Goal: Use online tool/utility: Use online tool/utility

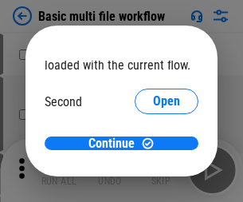
click at [153, 144] on span "Open" at bounding box center [166, 150] width 27 height 13
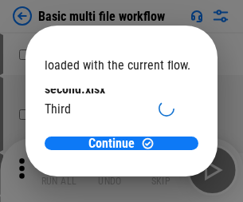
scroll to position [45, 0]
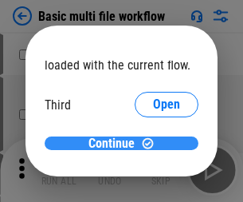
click at [116, 144] on span "Continue" at bounding box center [112, 143] width 46 height 13
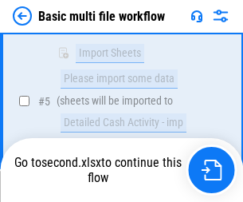
scroll to position [555, 0]
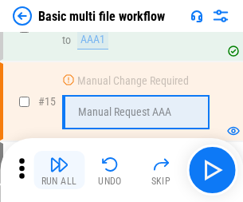
click at [59, 170] on img "button" at bounding box center [58, 164] width 19 height 19
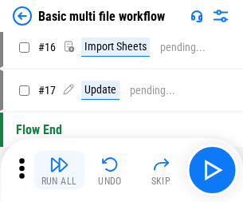
click at [59, 170] on img "button" at bounding box center [58, 164] width 19 height 19
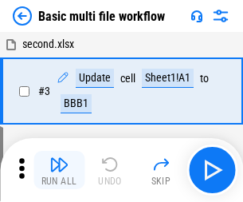
click at [59, 170] on img "button" at bounding box center [58, 164] width 19 height 19
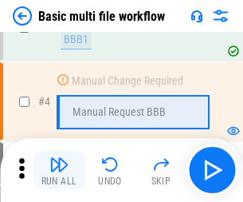
click at [59, 170] on img "button" at bounding box center [58, 164] width 19 height 19
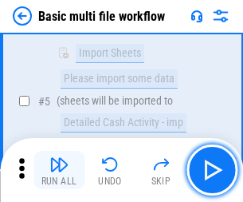
click at [59, 170] on img "button" at bounding box center [58, 164] width 19 height 19
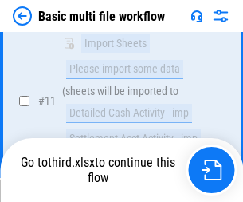
scroll to position [747, 0]
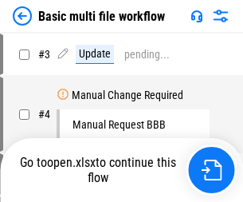
scroll to position [65, 0]
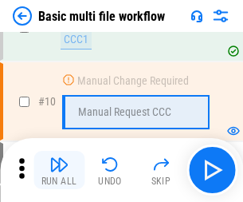
click at [59, 170] on img "button" at bounding box center [58, 164] width 19 height 19
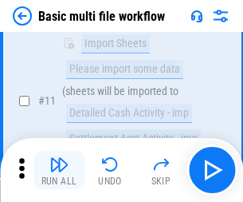
click at [59, 170] on img "button" at bounding box center [58, 164] width 19 height 19
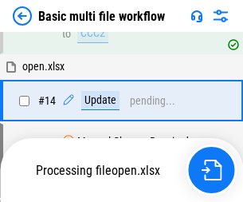
scroll to position [834, 0]
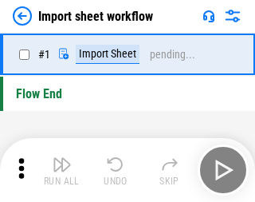
click at [59, 170] on img "button" at bounding box center [62, 164] width 19 height 19
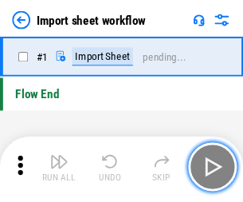
scroll to position [6, 0]
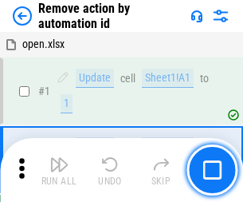
scroll to position [59, 0]
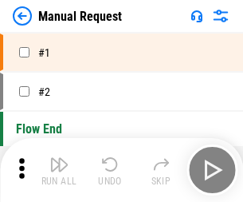
click at [59, 170] on img "button" at bounding box center [58, 164] width 19 height 19
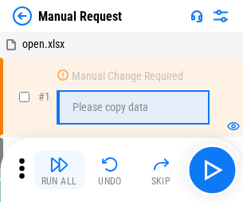
click at [59, 170] on img "button" at bounding box center [58, 164] width 19 height 19
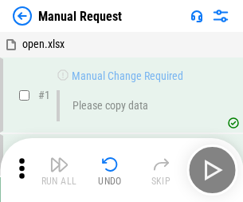
scroll to position [54, 0]
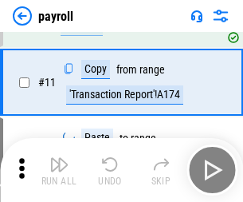
scroll to position [116, 0]
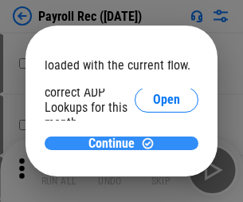
click at [116, 143] on span "Continue" at bounding box center [112, 143] width 46 height 13
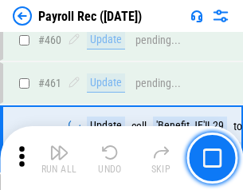
scroll to position [8499, 0]
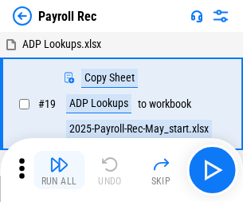
click at [59, 170] on img "button" at bounding box center [58, 164] width 19 height 19
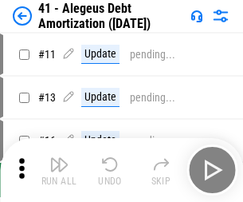
click at [59, 170] on img "button" at bounding box center [58, 164] width 19 height 19
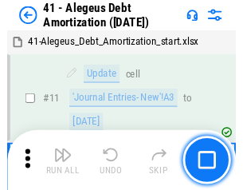
scroll to position [197, 0]
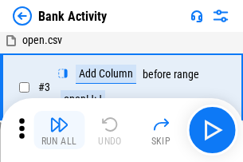
click at [59, 130] on img "button" at bounding box center [58, 124] width 19 height 19
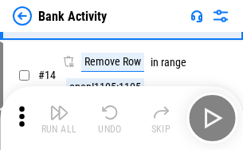
scroll to position [359, 0]
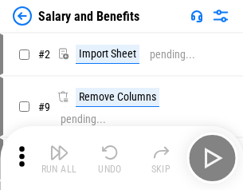
click at [59, 158] on img "button" at bounding box center [58, 152] width 19 height 19
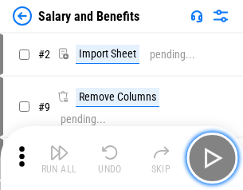
scroll to position [22, 0]
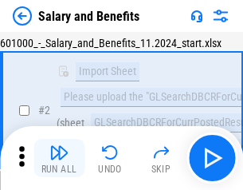
click at [59, 158] on img "button" at bounding box center [58, 152] width 19 height 19
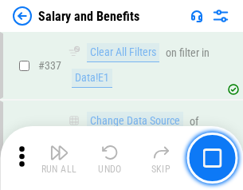
scroll to position [7467, 0]
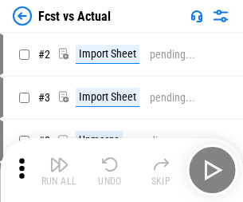
click at [59, 158] on img "button" at bounding box center [58, 164] width 19 height 19
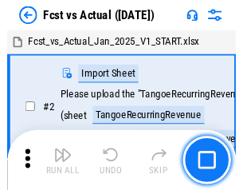
scroll to position [21, 0]
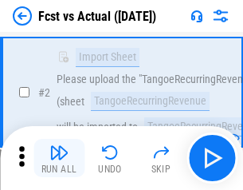
click at [59, 158] on img "button" at bounding box center [58, 152] width 19 height 19
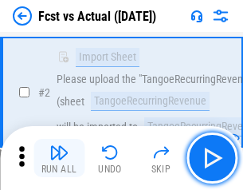
scroll to position [149, 0]
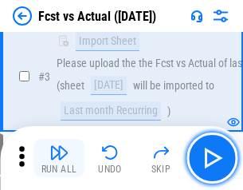
click at [59, 158] on img "button" at bounding box center [58, 152] width 19 height 19
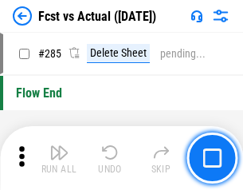
scroll to position [7548, 0]
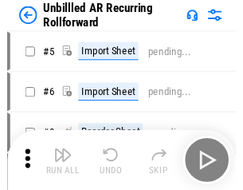
scroll to position [34, 0]
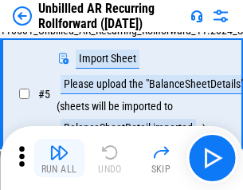
click at [59, 158] on img "button" at bounding box center [58, 152] width 19 height 19
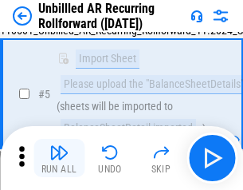
click at [59, 158] on img "button" at bounding box center [58, 152] width 19 height 19
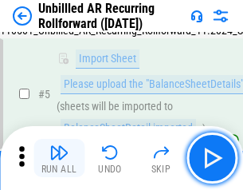
scroll to position [150, 0]
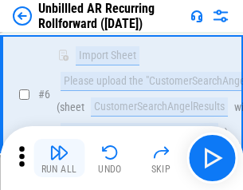
click at [59, 158] on img "button" at bounding box center [58, 152] width 19 height 19
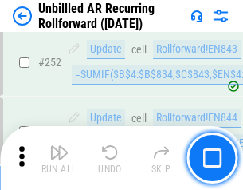
scroll to position [5417, 0]
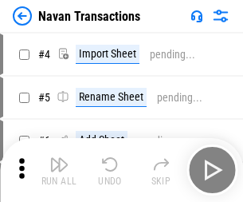
click at [59, 158] on img "button" at bounding box center [58, 164] width 19 height 19
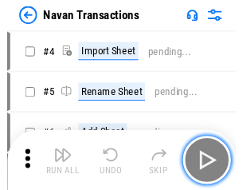
scroll to position [26, 0]
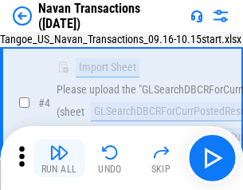
click at [59, 158] on img "button" at bounding box center [58, 152] width 19 height 19
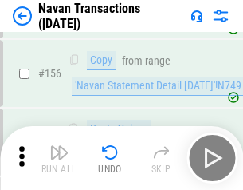
scroll to position [5171, 0]
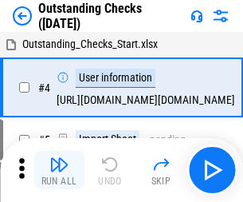
click at [59, 158] on img "button" at bounding box center [58, 164] width 19 height 19
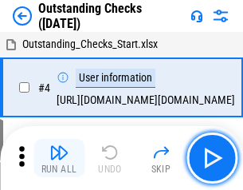
scroll to position [67, 0]
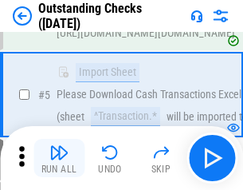
click at [59, 158] on img "button" at bounding box center [58, 152] width 19 height 19
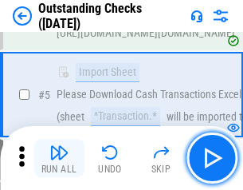
scroll to position [167, 0]
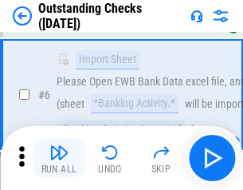
click at [59, 158] on img "button" at bounding box center [58, 152] width 19 height 19
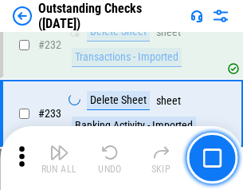
scroll to position [4843, 0]
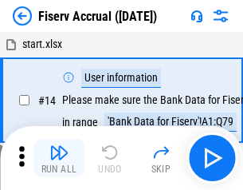
click at [59, 158] on img "button" at bounding box center [58, 152] width 19 height 19
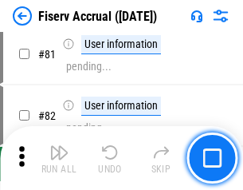
scroll to position [2096, 0]
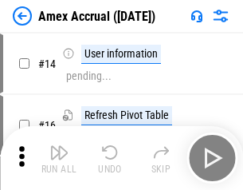
click at [59, 158] on img "button" at bounding box center [58, 152] width 19 height 19
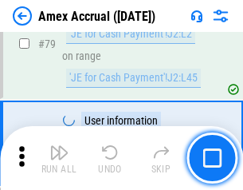
scroll to position [2070, 0]
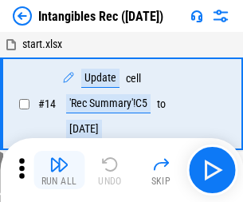
click at [59, 170] on img "button" at bounding box center [58, 164] width 19 height 19
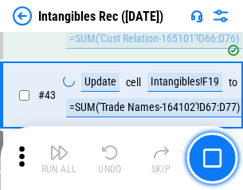
scroll to position [621, 0]
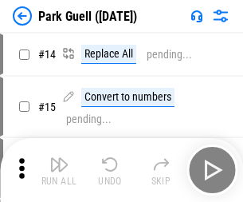
click at [59, 158] on img "button" at bounding box center [58, 164] width 19 height 19
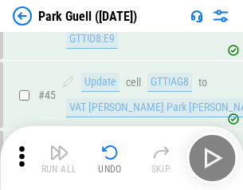
scroll to position [1994, 0]
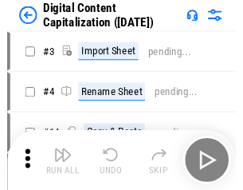
scroll to position [34, 0]
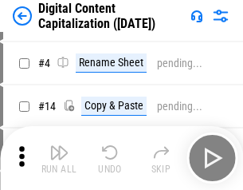
click at [59, 158] on img "button" at bounding box center [58, 152] width 19 height 19
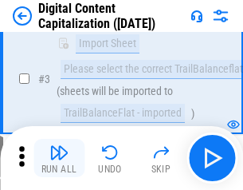
click at [59, 158] on img "button" at bounding box center [58, 152] width 19 height 19
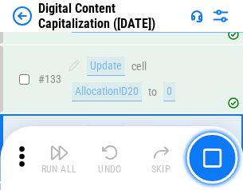
scroll to position [1679, 0]
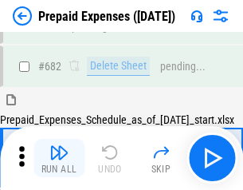
click at [59, 158] on img "button" at bounding box center [58, 152] width 19 height 19
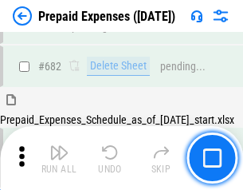
scroll to position [4291, 0]
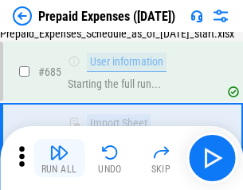
click at [59, 158] on img "button" at bounding box center [58, 152] width 19 height 19
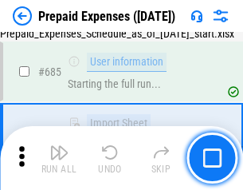
scroll to position [4385, 0]
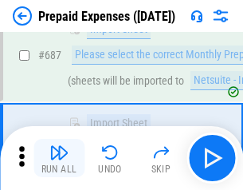
click at [59, 158] on img "button" at bounding box center [58, 152] width 19 height 19
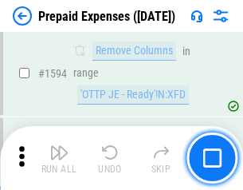
scroll to position [15528, 0]
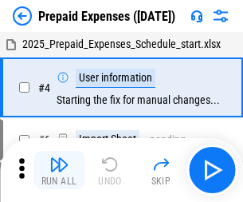
click at [59, 170] on img "button" at bounding box center [58, 164] width 19 height 19
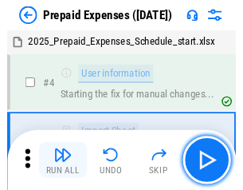
scroll to position [70, 0]
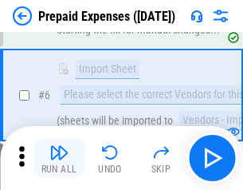
click at [59, 158] on img "button" at bounding box center [58, 152] width 19 height 19
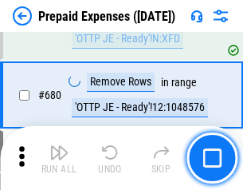
scroll to position [5553, 0]
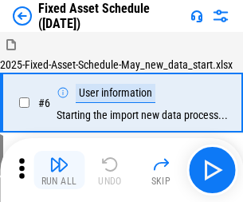
click at [59, 170] on img "button" at bounding box center [58, 164] width 19 height 19
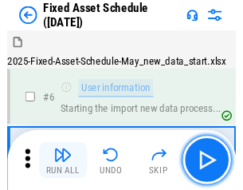
scroll to position [86, 0]
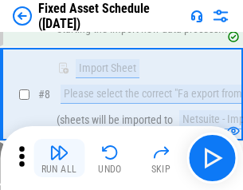
click at [59, 158] on img "button" at bounding box center [58, 152] width 19 height 19
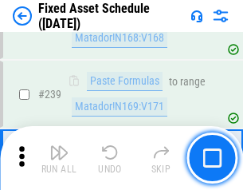
scroll to position [4940, 0]
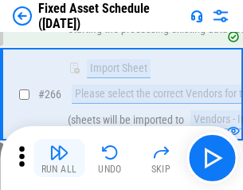
click at [59, 158] on img "button" at bounding box center [58, 152] width 19 height 19
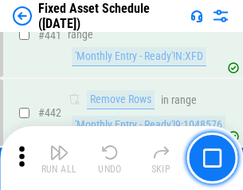
scroll to position [7129, 0]
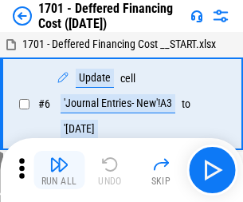
click at [59, 170] on img "button" at bounding box center [58, 164] width 19 height 19
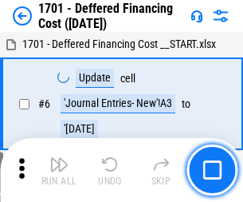
scroll to position [191, 0]
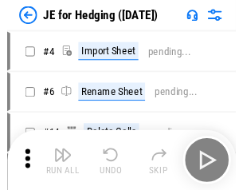
scroll to position [2, 0]
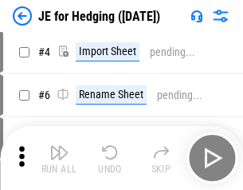
click at [59, 158] on img "button" at bounding box center [58, 152] width 19 height 19
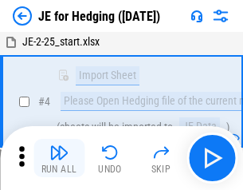
click at [59, 158] on img "button" at bounding box center [58, 152] width 19 height 19
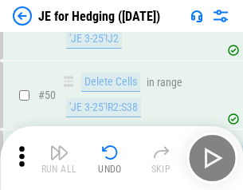
scroll to position [1033, 0]
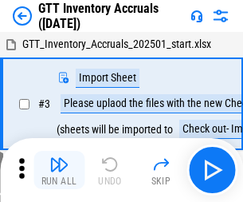
click at [59, 158] on img "button" at bounding box center [58, 164] width 19 height 19
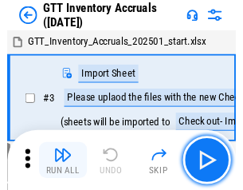
scroll to position [2, 0]
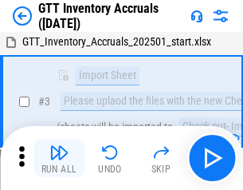
click at [59, 158] on img "button" at bounding box center [58, 152] width 19 height 19
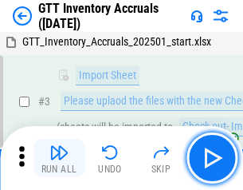
scroll to position [103, 0]
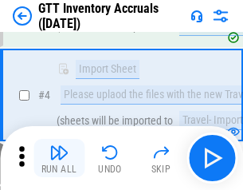
click at [59, 158] on img "button" at bounding box center [58, 152] width 19 height 19
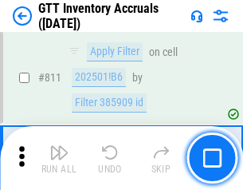
scroll to position [12105, 0]
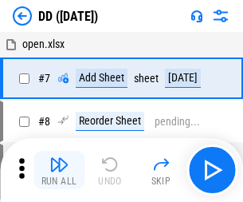
click at [59, 170] on img "button" at bounding box center [58, 164] width 19 height 19
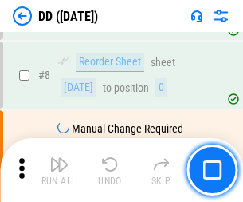
scroll to position [154, 0]
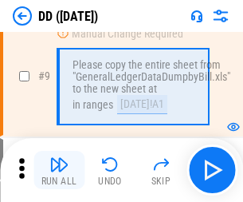
click at [59, 170] on img "button" at bounding box center [58, 164] width 19 height 19
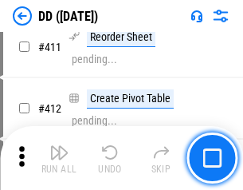
scroll to position [7136, 0]
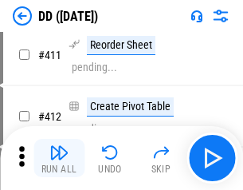
click at [59, 158] on img "button" at bounding box center [58, 152] width 19 height 19
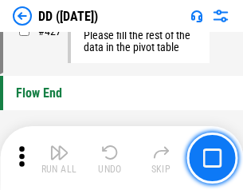
scroll to position [7633, 0]
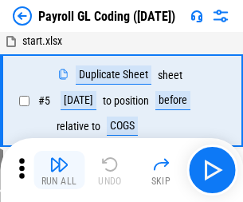
click at [59, 170] on img "button" at bounding box center [58, 164] width 19 height 19
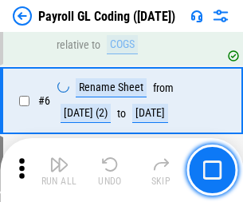
scroll to position [191, 0]
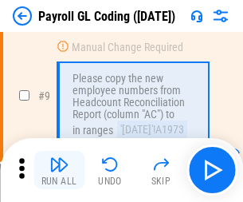
click at [59, 170] on img "button" at bounding box center [58, 164] width 19 height 19
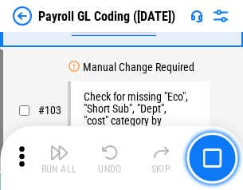
scroll to position [3742, 0]
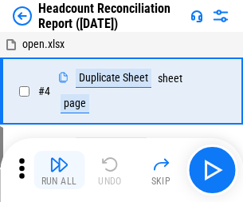
click at [59, 170] on img "button" at bounding box center [58, 164] width 19 height 19
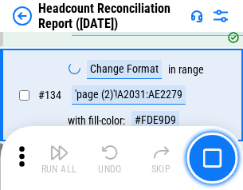
scroll to position [1917, 0]
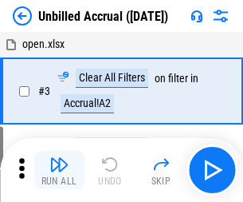
click at [59, 170] on img "button" at bounding box center [58, 164] width 19 height 19
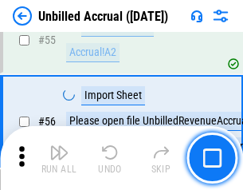
scroll to position [1665, 0]
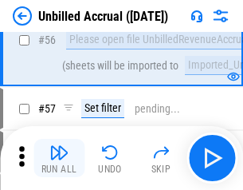
click at [59, 158] on img "button" at bounding box center [58, 152] width 19 height 19
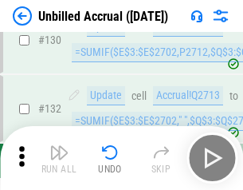
scroll to position [4750, 0]
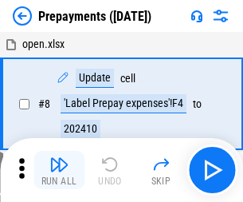
click at [59, 170] on img "button" at bounding box center [58, 164] width 19 height 19
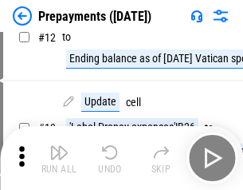
scroll to position [100, 0]
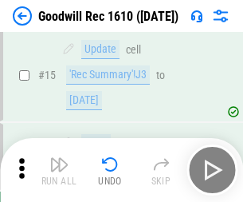
scroll to position [273, 0]
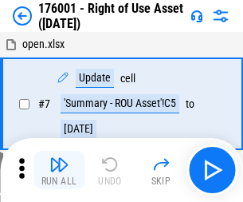
click at [59, 170] on img "button" at bounding box center [58, 164] width 19 height 19
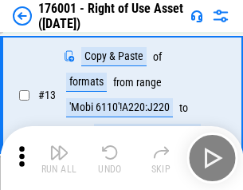
scroll to position [103, 0]
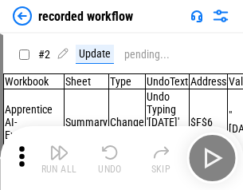
click at [59, 158] on img "button" at bounding box center [58, 152] width 19 height 19
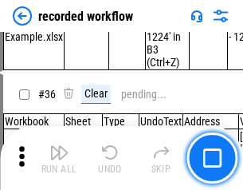
scroll to position [4985, 0]
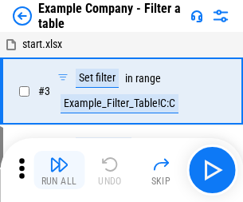
click at [59, 170] on img "button" at bounding box center [58, 164] width 19 height 19
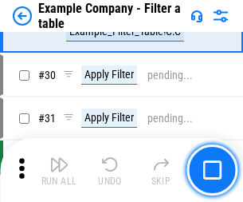
scroll to position [1459, 0]
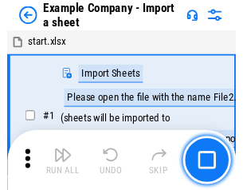
scroll to position [25, 0]
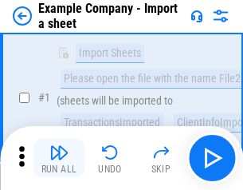
click at [59, 158] on img "button" at bounding box center [58, 152] width 19 height 19
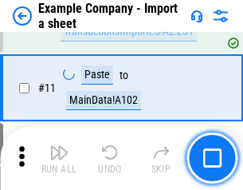
scroll to position [352, 0]
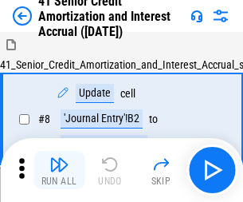
click at [59, 158] on img "button" at bounding box center [58, 164] width 19 height 19
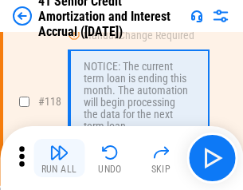
click at [59, 158] on img "button" at bounding box center [58, 152] width 19 height 19
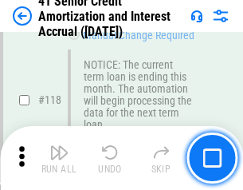
scroll to position [1505, 0]
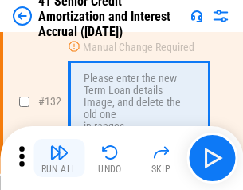
click at [59, 158] on img "button" at bounding box center [58, 152] width 19 height 19
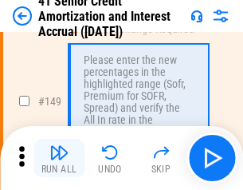
click at [59, 158] on img "button" at bounding box center [58, 152] width 19 height 19
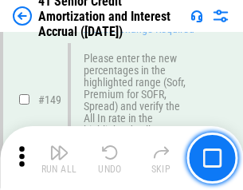
scroll to position [1834, 0]
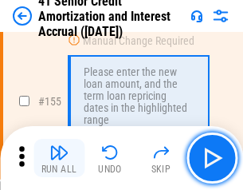
click at [59, 158] on img "button" at bounding box center [58, 152] width 19 height 19
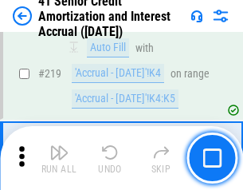
scroll to position [3572, 0]
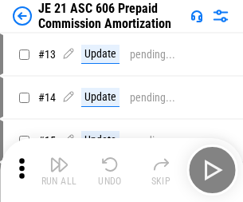
click at [59, 158] on img "button" at bounding box center [58, 164] width 19 height 19
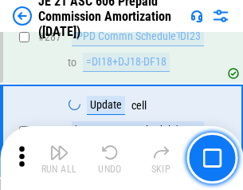
scroll to position [2935, 0]
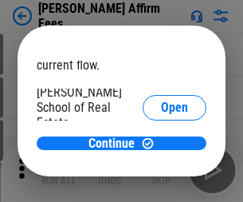
click at [161, 185] on span "Open" at bounding box center [174, 191] width 27 height 13
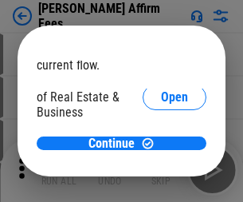
click at [161, 167] on span "Open" at bounding box center [174, 173] width 27 height 13
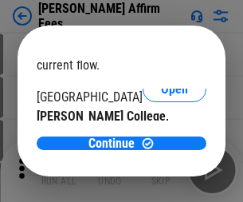
click at [161, 149] on span "Open" at bounding box center [174, 155] width 27 height 13
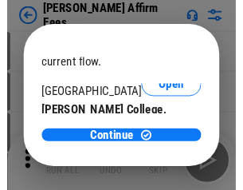
scroll to position [250, 0]
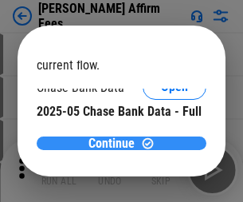
click at [116, 143] on span "Continue" at bounding box center [112, 143] width 46 height 13
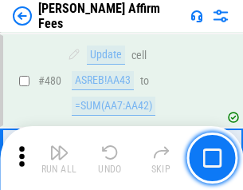
scroll to position [4337, 0]
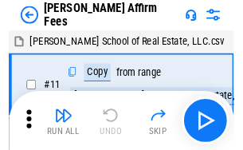
scroll to position [16, 0]
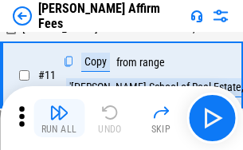
click at [59, 118] on img "button" at bounding box center [58, 112] width 19 height 19
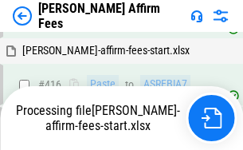
scroll to position [3620, 0]
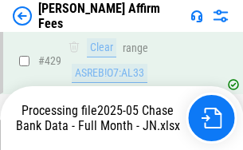
scroll to position [4183, 0]
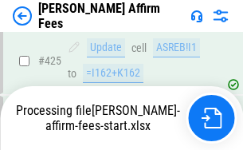
scroll to position [4183, 0]
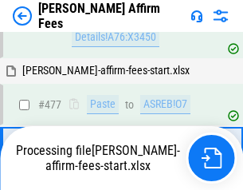
scroll to position [4255, 0]
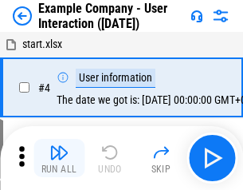
click at [59, 158] on img "button" at bounding box center [58, 152] width 19 height 19
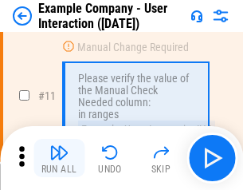
click at [59, 158] on img "button" at bounding box center [58, 152] width 19 height 19
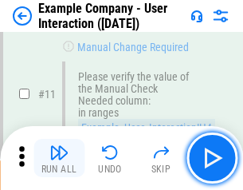
scroll to position [345, 0]
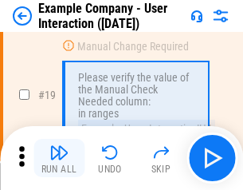
click at [59, 158] on img "button" at bounding box center [58, 152] width 19 height 19
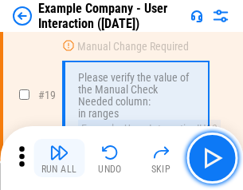
click at [59, 158] on img "button" at bounding box center [58, 152] width 19 height 19
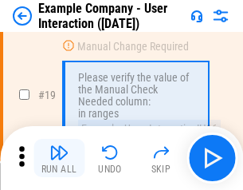
click at [59, 158] on img "button" at bounding box center [58, 152] width 19 height 19
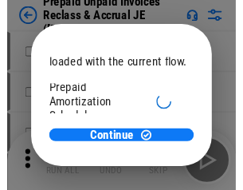
scroll to position [95, 0]
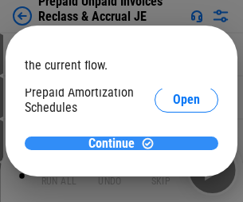
click at [116, 143] on span "Continue" at bounding box center [112, 143] width 46 height 13
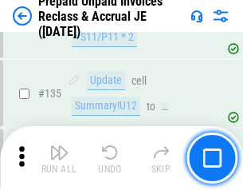
scroll to position [2067, 0]
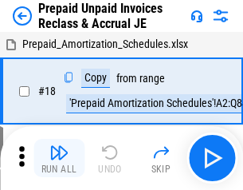
click at [59, 158] on img "button" at bounding box center [58, 152] width 19 height 19
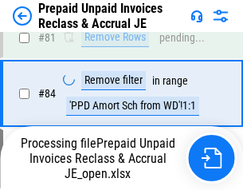
scroll to position [1070, 0]
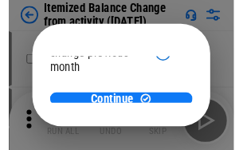
scroll to position [116, 0]
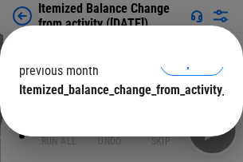
click at [116, 116] on span "Continue" at bounding box center [112, 122] width 46 height 13
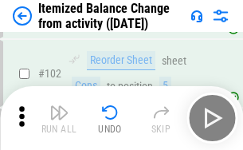
scroll to position [2667, 0]
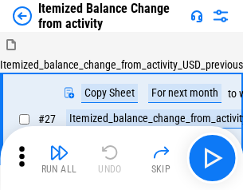
scroll to position [25, 0]
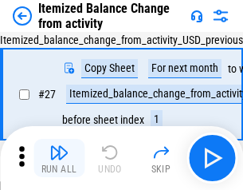
click at [59, 158] on img "button" at bounding box center [58, 152] width 19 height 19
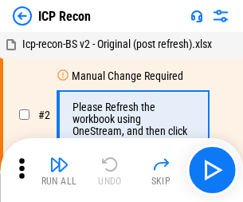
scroll to position [7, 0]
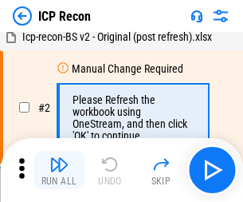
click at [59, 170] on img "button" at bounding box center [58, 164] width 19 height 19
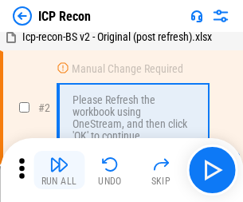
click at [59, 170] on img "button" at bounding box center [58, 164] width 19 height 19
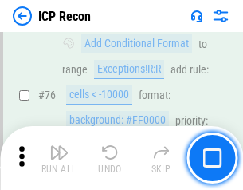
scroll to position [1433, 0]
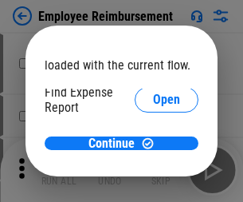
click at [153, 185] on span "Open" at bounding box center [166, 191] width 27 height 13
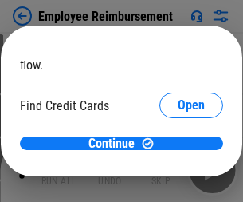
scroll to position [93, 0]
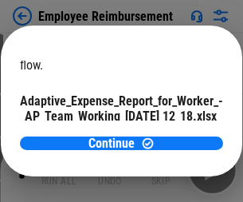
click at [178, 134] on span "Open" at bounding box center [191, 140] width 27 height 13
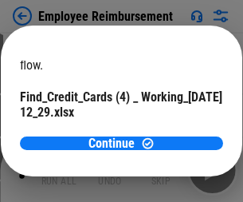
scroll to position [166, 0]
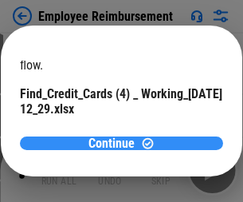
click at [116, 143] on span "Continue" at bounding box center [112, 143] width 46 height 13
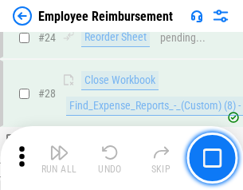
scroll to position [746, 0]
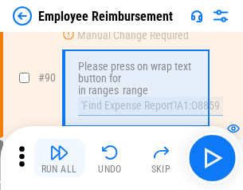
click at [59, 158] on img "button" at bounding box center [58, 152] width 19 height 19
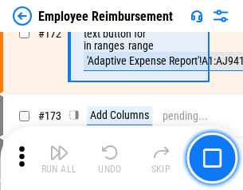
click at [59, 158] on img "button" at bounding box center [58, 152] width 19 height 19
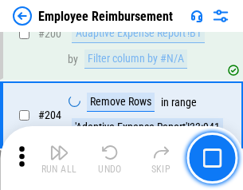
scroll to position [4035, 0]
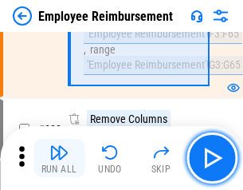
click at [59, 158] on img "button" at bounding box center [58, 152] width 19 height 19
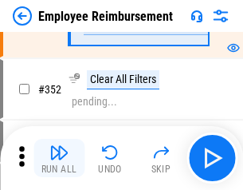
click at [59, 158] on img "button" at bounding box center [58, 152] width 19 height 19
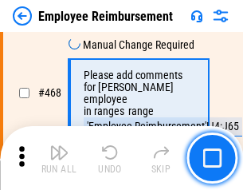
scroll to position [9750, 0]
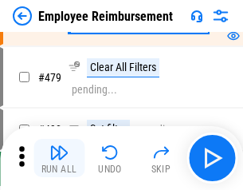
click at [59, 158] on img "button" at bounding box center [58, 152] width 19 height 19
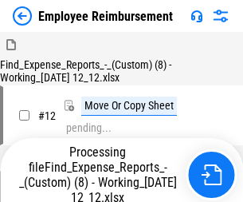
scroll to position [54, 0]
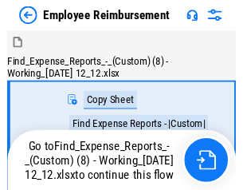
scroll to position [54, 0]
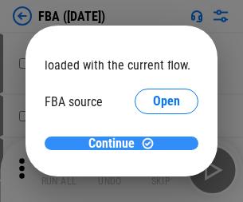
click at [116, 144] on span "Continue" at bounding box center [112, 143] width 46 height 13
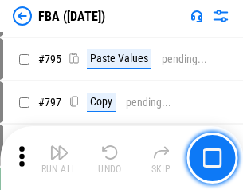
scroll to position [13797, 0]
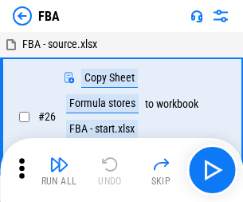
scroll to position [16, 0]
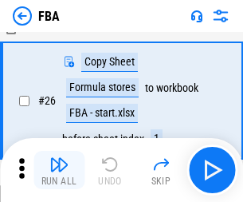
click at [59, 170] on img "button" at bounding box center [58, 164] width 19 height 19
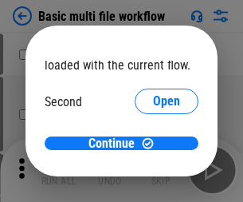
click at [153, 144] on span "Open" at bounding box center [166, 150] width 27 height 13
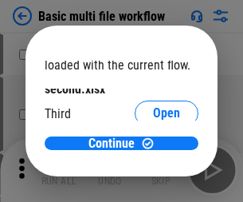
scroll to position [45, 0]
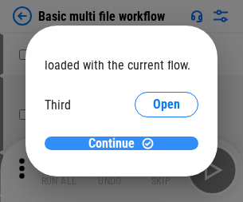
click at [116, 144] on span "Continue" at bounding box center [112, 143] width 46 height 13
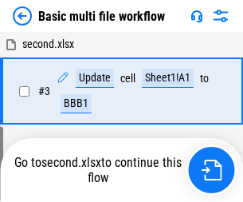
scroll to position [170, 0]
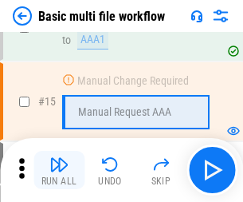
click at [59, 170] on img "button" at bounding box center [58, 164] width 19 height 19
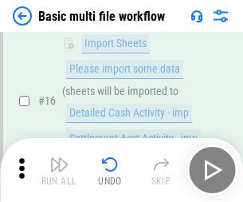
scroll to position [1061, 0]
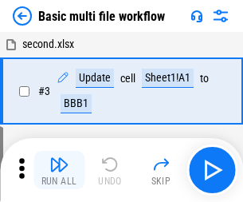
click at [59, 170] on img "button" at bounding box center [58, 164] width 19 height 19
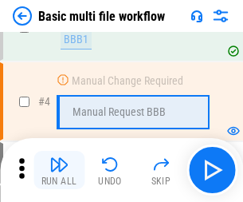
click at [59, 170] on img "button" at bounding box center [58, 164] width 19 height 19
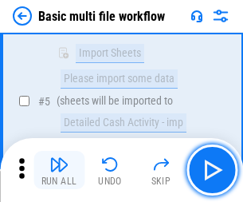
click at [59, 170] on img "button" at bounding box center [58, 164] width 19 height 19
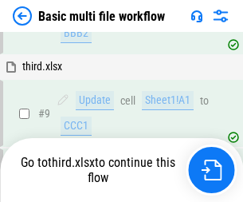
scroll to position [555, 0]
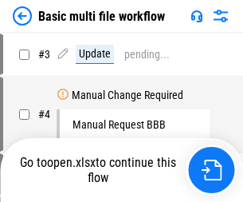
scroll to position [65, 0]
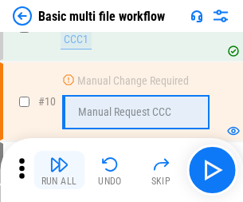
click at [59, 170] on img "button" at bounding box center [58, 164] width 19 height 19
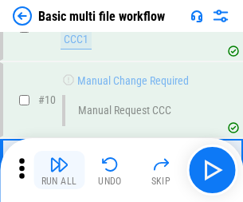
click at [59, 170] on img "button" at bounding box center [58, 164] width 19 height 19
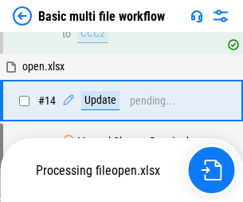
scroll to position [834, 0]
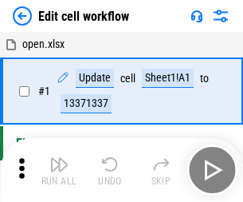
click at [59, 170] on img "button" at bounding box center [58, 164] width 19 height 19
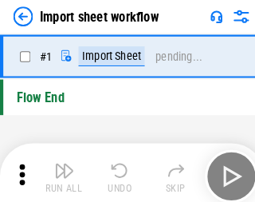
click at [59, 170] on img "button" at bounding box center [62, 164] width 19 height 19
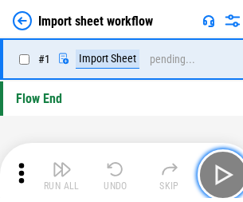
scroll to position [6, 0]
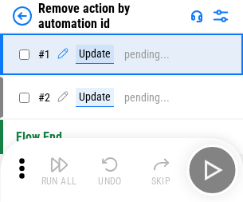
click at [59, 170] on img "button" at bounding box center [58, 164] width 19 height 19
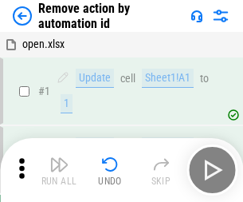
scroll to position [59, 0]
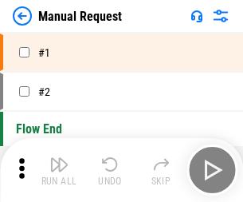
click at [59, 170] on img "button" at bounding box center [58, 164] width 19 height 19
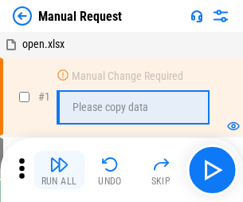
click at [59, 170] on img "button" at bounding box center [58, 164] width 19 height 19
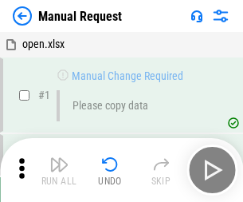
scroll to position [54, 0]
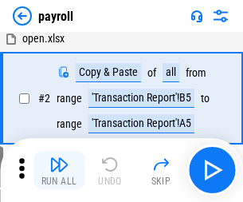
click at [59, 170] on img "button" at bounding box center [58, 164] width 19 height 19
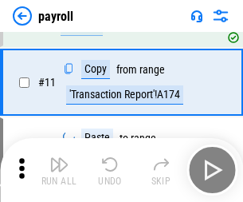
scroll to position [116, 0]
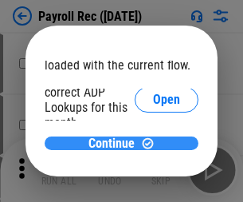
click at [116, 143] on span "Continue" at bounding box center [112, 143] width 46 height 13
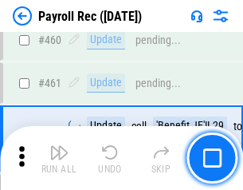
scroll to position [8499, 0]
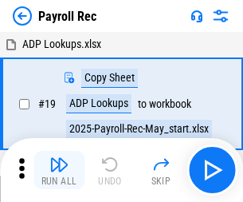
click at [59, 170] on img "button" at bounding box center [58, 164] width 19 height 19
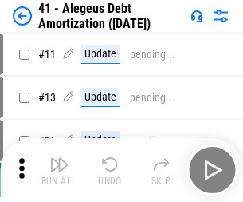
click at [59, 170] on img "button" at bounding box center [58, 164] width 19 height 19
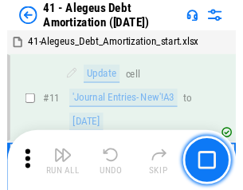
scroll to position [197, 0]
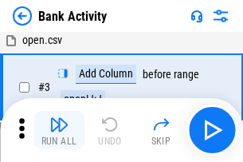
click at [59, 130] on img "button" at bounding box center [58, 124] width 19 height 19
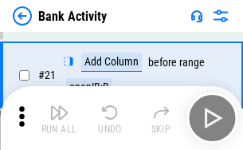
scroll to position [427, 0]
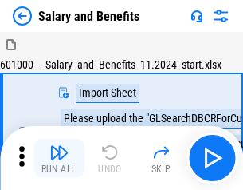
click at [59, 158] on img "button" at bounding box center [58, 152] width 19 height 19
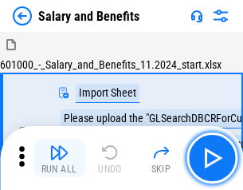
scroll to position [22, 0]
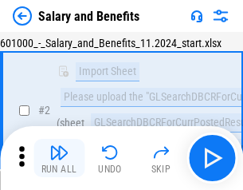
click at [59, 158] on img "button" at bounding box center [58, 152] width 19 height 19
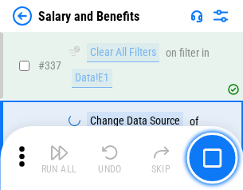
scroll to position [7467, 0]
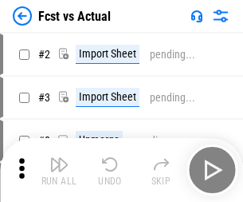
click at [59, 158] on img "button" at bounding box center [58, 164] width 19 height 19
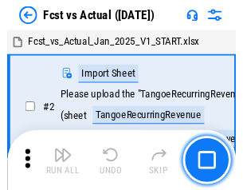
scroll to position [21, 0]
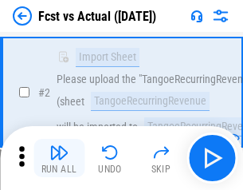
click at [59, 158] on img "button" at bounding box center [58, 152] width 19 height 19
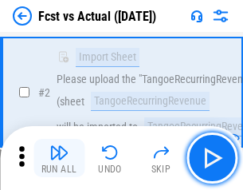
scroll to position [149, 0]
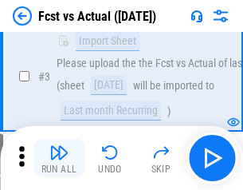
click at [59, 158] on img "button" at bounding box center [58, 152] width 19 height 19
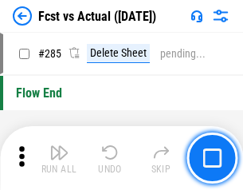
scroll to position [7548, 0]
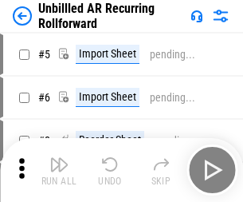
click at [59, 158] on img "button" at bounding box center [58, 164] width 19 height 19
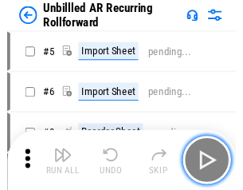
scroll to position [34, 0]
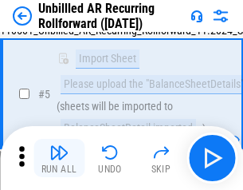
click at [59, 158] on img "button" at bounding box center [58, 152] width 19 height 19
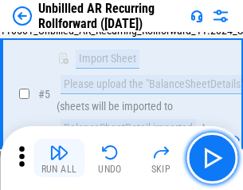
scroll to position [150, 0]
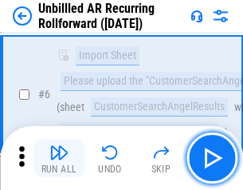
click at [59, 158] on img "button" at bounding box center [58, 152] width 19 height 19
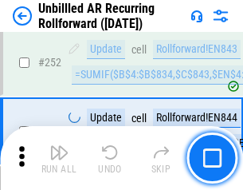
scroll to position [5417, 0]
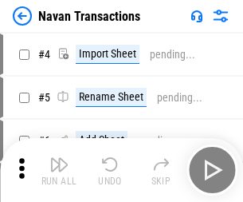
click at [59, 158] on img "button" at bounding box center [58, 164] width 19 height 19
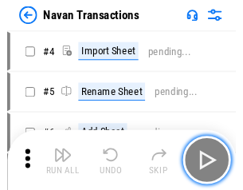
scroll to position [26, 0]
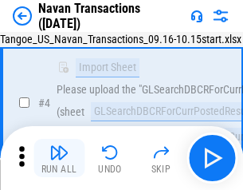
click at [59, 158] on img "button" at bounding box center [58, 152] width 19 height 19
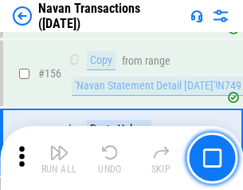
scroll to position [5171, 0]
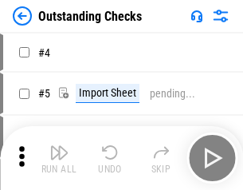
click at [59, 158] on img "button" at bounding box center [58, 152] width 19 height 19
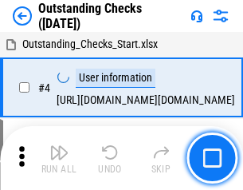
scroll to position [67, 0]
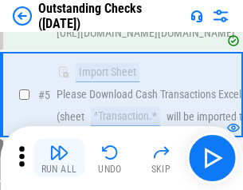
click at [59, 158] on img "button" at bounding box center [58, 152] width 19 height 19
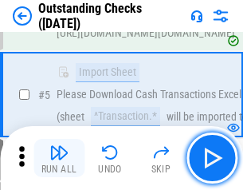
scroll to position [167, 0]
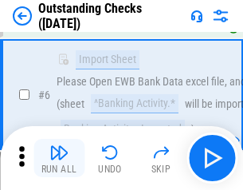
click at [59, 158] on img "button" at bounding box center [58, 152] width 19 height 19
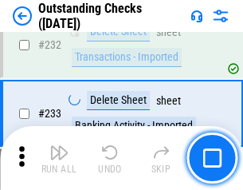
scroll to position [4843, 0]
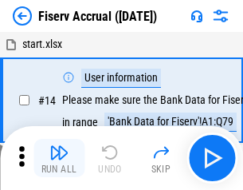
click at [59, 158] on img "button" at bounding box center [58, 152] width 19 height 19
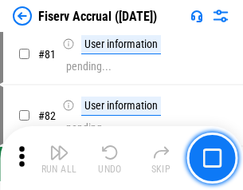
scroll to position [2096, 0]
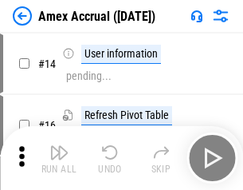
click at [59, 158] on img "button" at bounding box center [58, 152] width 19 height 19
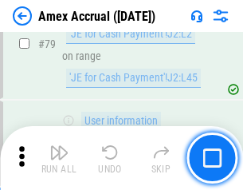
scroll to position [2070, 0]
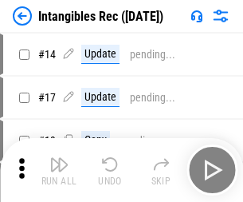
click at [59, 170] on img "button" at bounding box center [58, 164] width 19 height 19
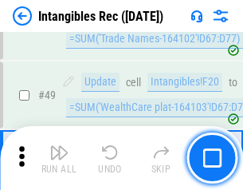
scroll to position [621, 0]
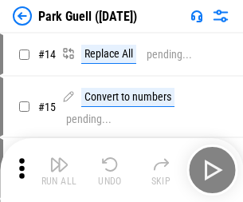
click at [59, 158] on img "button" at bounding box center [58, 164] width 19 height 19
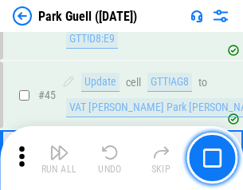
scroll to position [1994, 0]
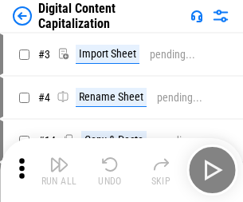
click at [59, 158] on img "button" at bounding box center [58, 164] width 19 height 19
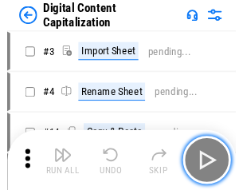
scroll to position [34, 0]
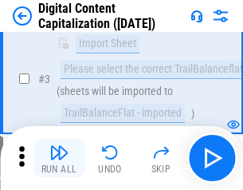
click at [59, 158] on img "button" at bounding box center [58, 152] width 19 height 19
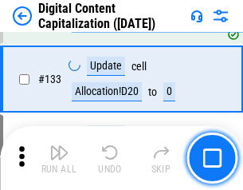
scroll to position [1679, 0]
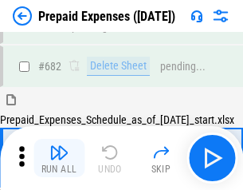
click at [59, 158] on img "button" at bounding box center [58, 152] width 19 height 19
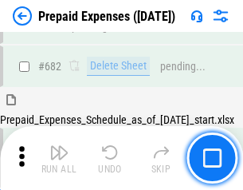
scroll to position [4291, 0]
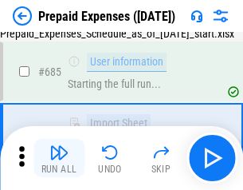
click at [59, 158] on img "button" at bounding box center [58, 152] width 19 height 19
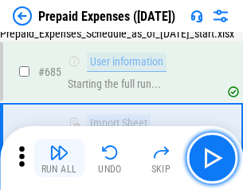
scroll to position [4385, 0]
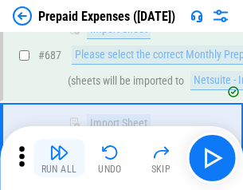
click at [59, 158] on img "button" at bounding box center [58, 152] width 19 height 19
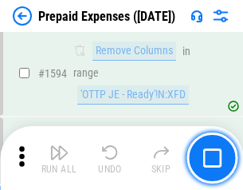
scroll to position [15528, 0]
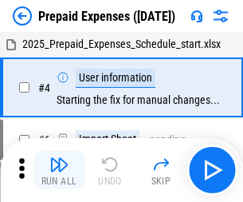
click at [59, 170] on img "button" at bounding box center [58, 164] width 19 height 19
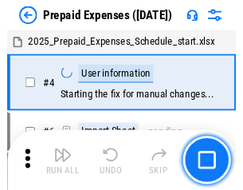
scroll to position [70, 0]
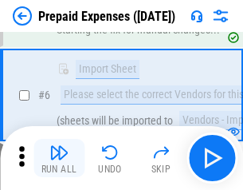
click at [59, 158] on img "button" at bounding box center [58, 152] width 19 height 19
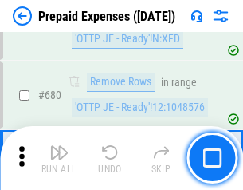
scroll to position [5553, 0]
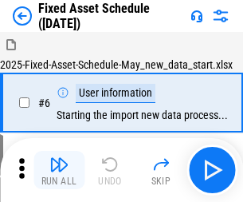
click at [59, 170] on img "button" at bounding box center [58, 164] width 19 height 19
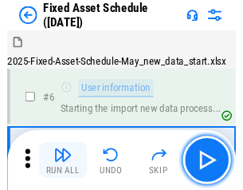
scroll to position [86, 0]
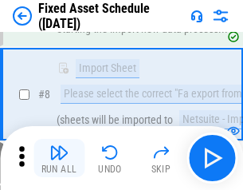
click at [59, 158] on img "button" at bounding box center [58, 152] width 19 height 19
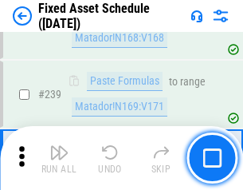
scroll to position [4940, 0]
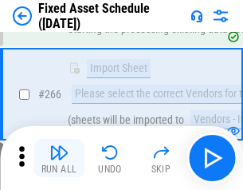
click at [59, 158] on img "button" at bounding box center [58, 152] width 19 height 19
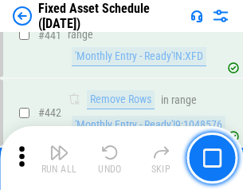
scroll to position [7129, 0]
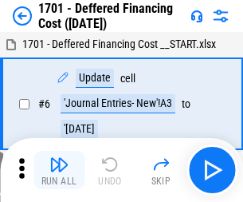
click at [59, 170] on img "button" at bounding box center [58, 164] width 19 height 19
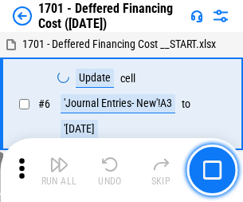
scroll to position [191, 0]
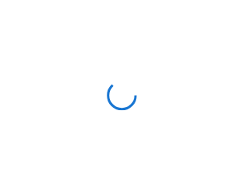
scroll to position [2, 0]
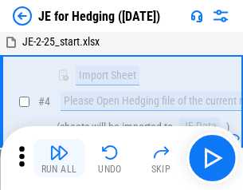
click at [59, 158] on img "button" at bounding box center [58, 152] width 19 height 19
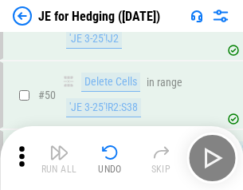
scroll to position [1033, 0]
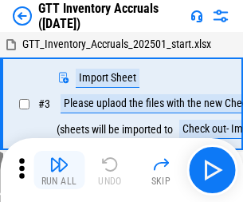
click at [59, 158] on img "button" at bounding box center [58, 164] width 19 height 19
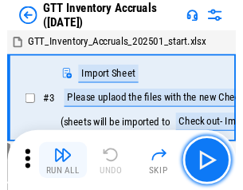
scroll to position [2, 0]
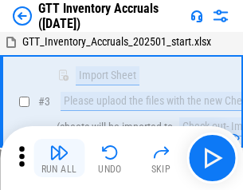
click at [59, 158] on img "button" at bounding box center [58, 152] width 19 height 19
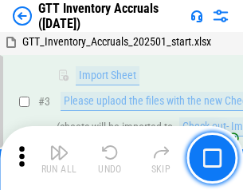
scroll to position [103, 0]
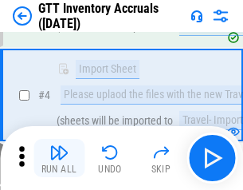
click at [59, 158] on img "button" at bounding box center [58, 152] width 19 height 19
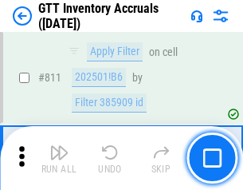
scroll to position [12105, 0]
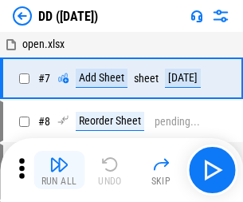
click at [59, 170] on img "button" at bounding box center [58, 164] width 19 height 19
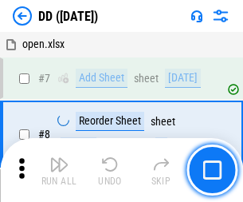
scroll to position [154, 0]
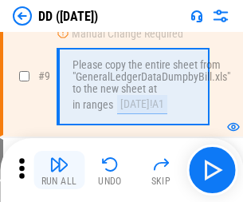
click at [59, 170] on img "button" at bounding box center [58, 164] width 19 height 19
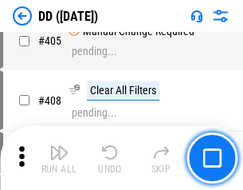
scroll to position [7136, 0]
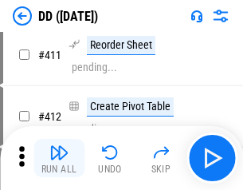
click at [59, 158] on img "button" at bounding box center [58, 152] width 19 height 19
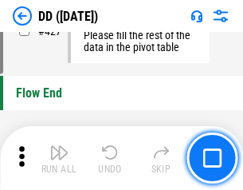
scroll to position [7633, 0]
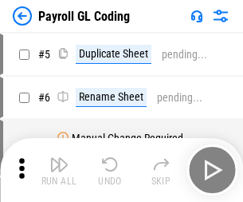
click at [59, 170] on img "button" at bounding box center [58, 164] width 19 height 19
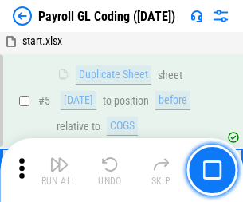
scroll to position [191, 0]
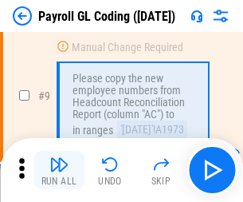
click at [59, 170] on img "button" at bounding box center [58, 164] width 19 height 19
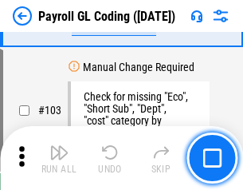
scroll to position [3742, 0]
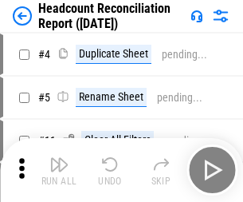
click at [59, 170] on img "button" at bounding box center [58, 164] width 19 height 19
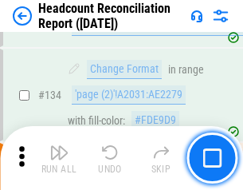
scroll to position [1917, 0]
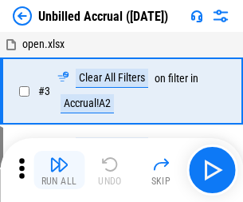
click at [59, 170] on img "button" at bounding box center [58, 164] width 19 height 19
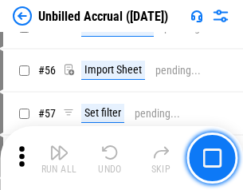
scroll to position [1665, 0]
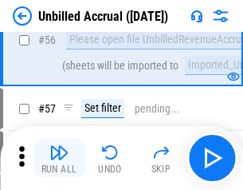
click at [59, 158] on img "button" at bounding box center [58, 152] width 19 height 19
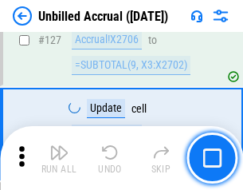
scroll to position [4750, 0]
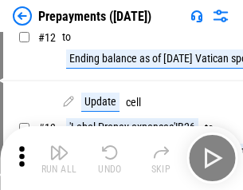
scroll to position [100, 0]
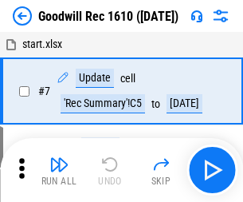
scroll to position [273, 0]
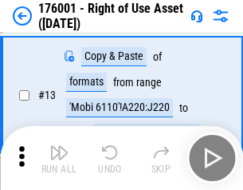
scroll to position [103, 0]
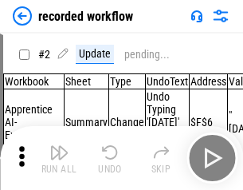
click at [59, 158] on img "button" at bounding box center [58, 152] width 19 height 19
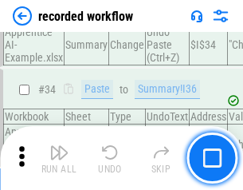
scroll to position [4985, 0]
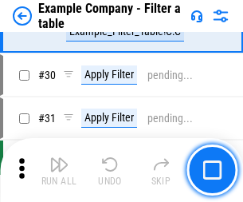
scroll to position [1459, 0]
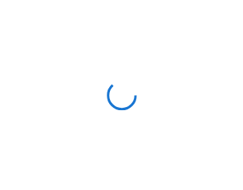
scroll to position [25, 0]
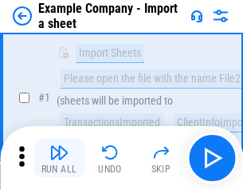
click at [59, 158] on img "button" at bounding box center [58, 152] width 19 height 19
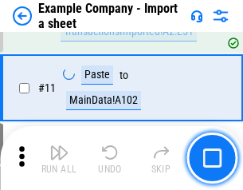
scroll to position [352, 0]
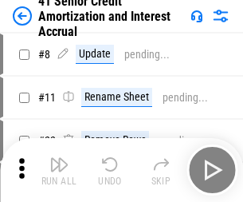
click at [59, 158] on img "button" at bounding box center [58, 164] width 19 height 19
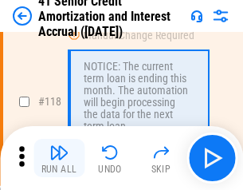
click at [59, 158] on img "button" at bounding box center [58, 152] width 19 height 19
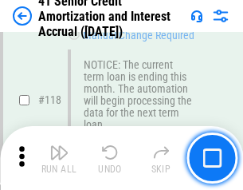
scroll to position [1505, 0]
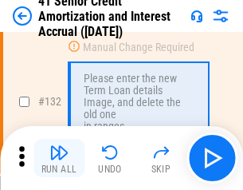
click at [59, 158] on img "button" at bounding box center [58, 152] width 19 height 19
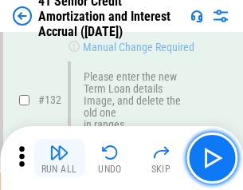
scroll to position [1667, 0]
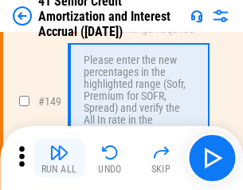
click at [59, 158] on img "button" at bounding box center [58, 152] width 19 height 19
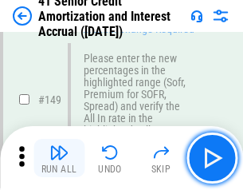
scroll to position [1834, 0]
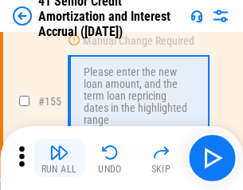
click at [59, 158] on img "button" at bounding box center [58, 152] width 19 height 19
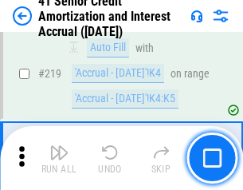
scroll to position [3572, 0]
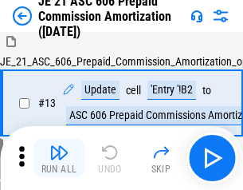
click at [59, 158] on img "button" at bounding box center [58, 152] width 19 height 19
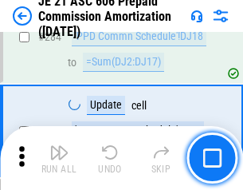
scroll to position [2935, 0]
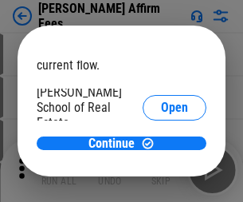
click at [161, 185] on span "Open" at bounding box center [174, 191] width 27 height 13
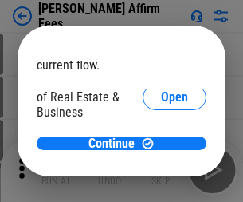
click at [161, 167] on span "Open" at bounding box center [174, 173] width 27 height 13
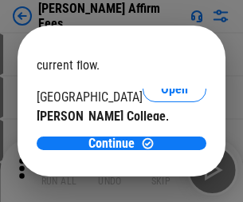
click at [161, 149] on span "Open" at bounding box center [174, 155] width 27 height 13
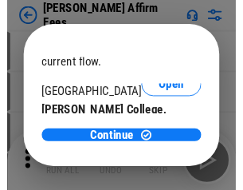
scroll to position [250, 0]
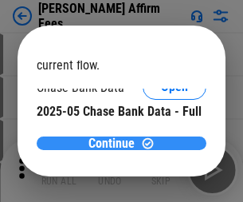
click at [116, 143] on span "Continue" at bounding box center [112, 143] width 46 height 13
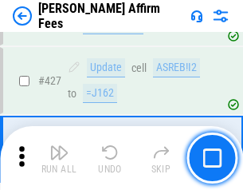
scroll to position [3668, 0]
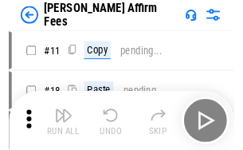
scroll to position [16, 0]
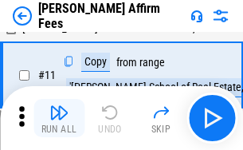
click at [59, 118] on img "button" at bounding box center [58, 112] width 19 height 19
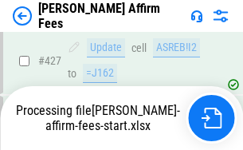
scroll to position [4183, 0]
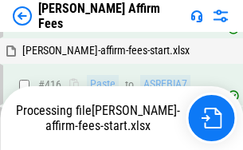
scroll to position [4183, 0]
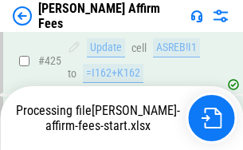
scroll to position [4183, 0]
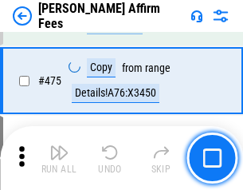
scroll to position [4163, 0]
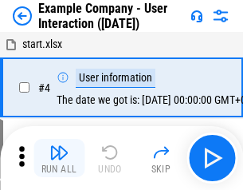
click at [59, 158] on img "button" at bounding box center [58, 152] width 19 height 19
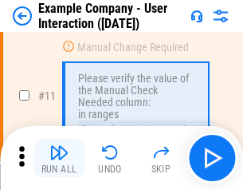
click at [59, 158] on img "button" at bounding box center [58, 152] width 19 height 19
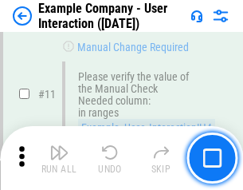
scroll to position [345, 0]
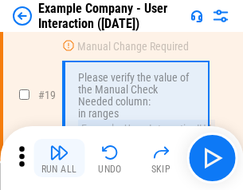
click at [59, 158] on img "button" at bounding box center [58, 152] width 19 height 19
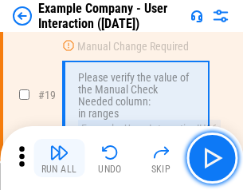
click at [59, 158] on img "button" at bounding box center [58, 152] width 19 height 19
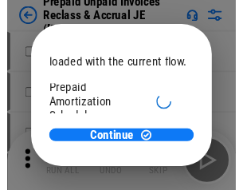
scroll to position [95, 0]
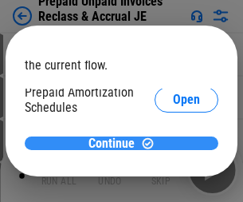
click at [116, 143] on span "Continue" at bounding box center [112, 143] width 46 height 13
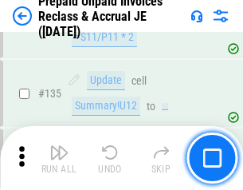
scroll to position [2067, 0]
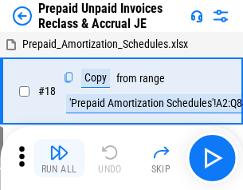
click at [59, 158] on img "button" at bounding box center [58, 152] width 19 height 19
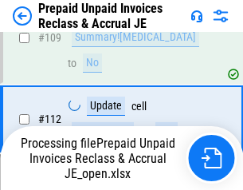
scroll to position [1986, 0]
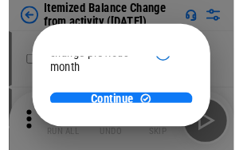
scroll to position [116, 0]
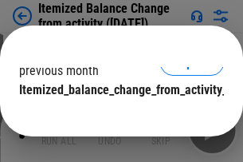
click at [116, 116] on span "Continue" at bounding box center [112, 122] width 46 height 13
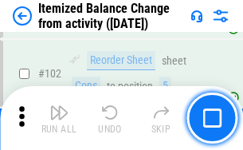
scroll to position [2667, 0]
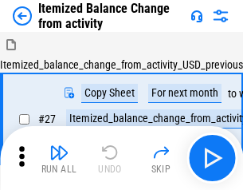
scroll to position [25, 0]
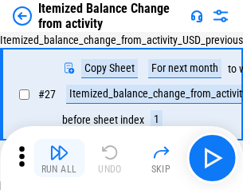
click at [59, 158] on img "button" at bounding box center [58, 152] width 19 height 19
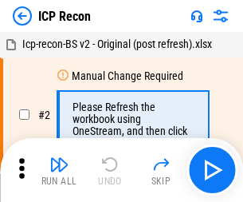
scroll to position [7, 0]
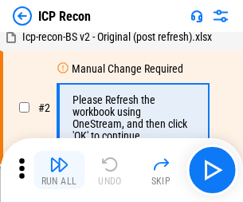
click at [59, 170] on img "button" at bounding box center [58, 164] width 19 height 19
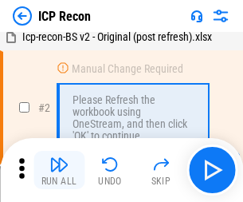
click at [59, 170] on img "button" at bounding box center [58, 164] width 19 height 19
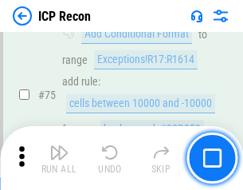
scroll to position [1433, 0]
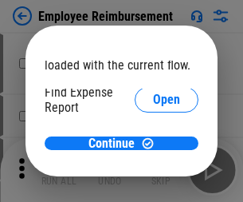
click at [153, 185] on span "Open" at bounding box center [166, 191] width 27 height 13
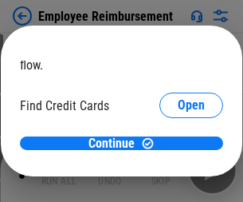
scroll to position [93, 0]
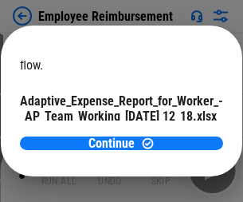
click at [178, 134] on span "Open" at bounding box center [191, 140] width 27 height 13
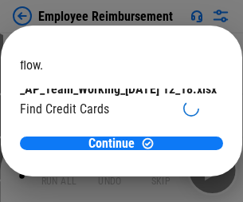
scroll to position [166, 0]
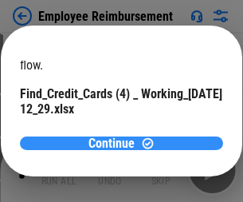
click at [116, 143] on span "Continue" at bounding box center [112, 143] width 46 height 13
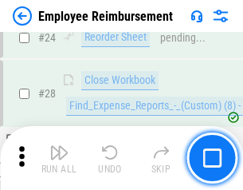
scroll to position [746, 0]
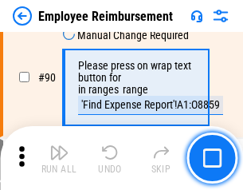
click at [59, 158] on img "button" at bounding box center [58, 152] width 19 height 19
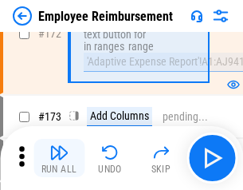
click at [59, 158] on img "button" at bounding box center [58, 152] width 19 height 19
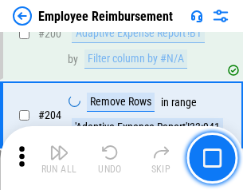
scroll to position [4035, 0]
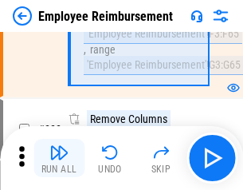
click at [59, 158] on img "button" at bounding box center [58, 152] width 19 height 19
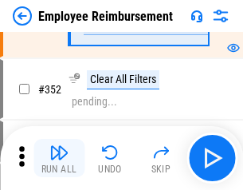
click at [59, 158] on img "button" at bounding box center [58, 152] width 19 height 19
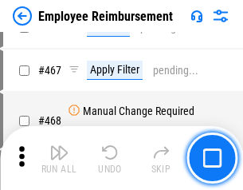
scroll to position [9750, 0]
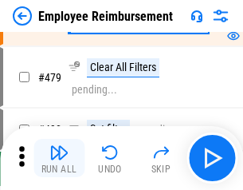
click at [59, 158] on img "button" at bounding box center [58, 152] width 19 height 19
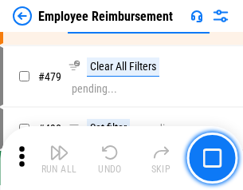
click at [59, 158] on img "button" at bounding box center [58, 152] width 19 height 19
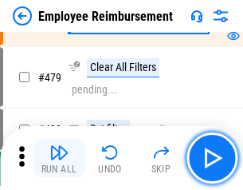
click at [59, 158] on img "button" at bounding box center [58, 152] width 19 height 19
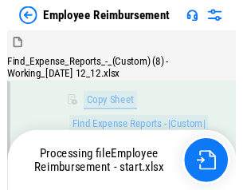
scroll to position [325, 0]
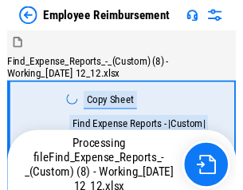
scroll to position [54, 0]
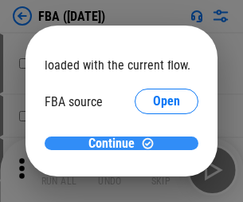
click at [116, 144] on span "Continue" at bounding box center [112, 143] width 46 height 13
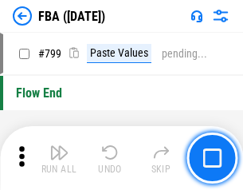
scroll to position [14208, 0]
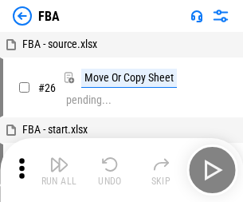
scroll to position [16, 0]
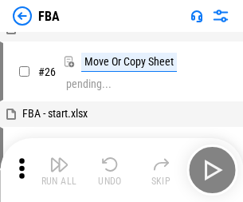
click at [59, 170] on img "button" at bounding box center [58, 164] width 19 height 19
